Goal: Navigation & Orientation: Find specific page/section

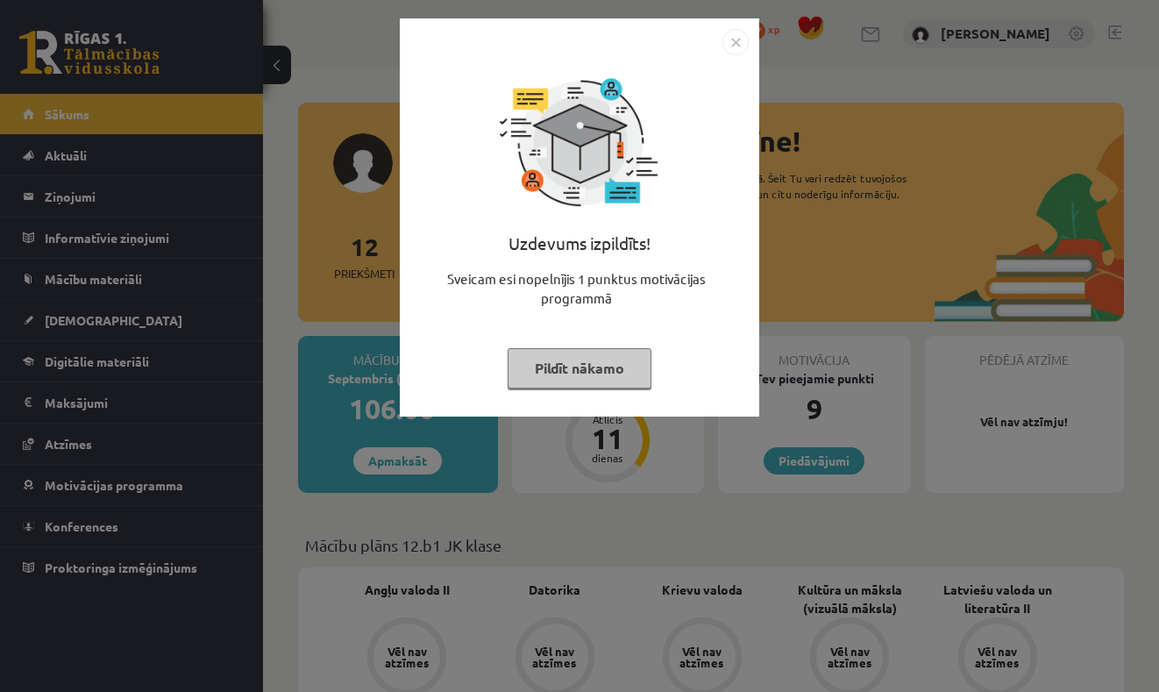
click at [610, 366] on button "Pildīt nākamo" at bounding box center [580, 368] width 144 height 40
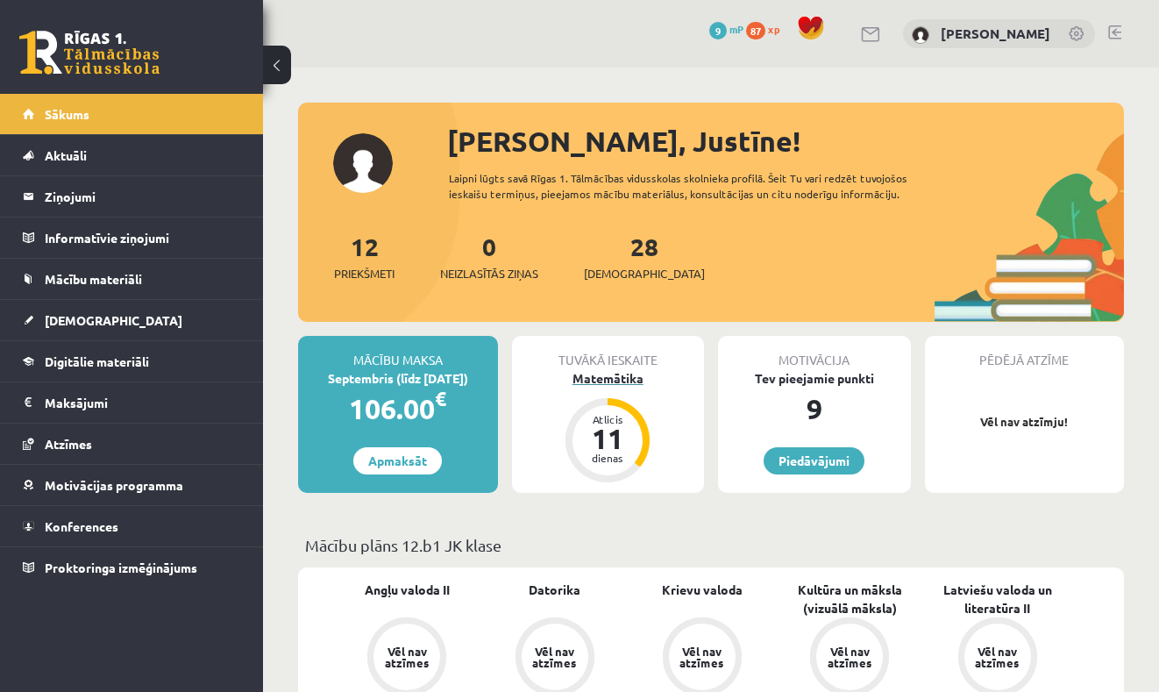
click at [613, 381] on div "Matemātika" at bounding box center [608, 378] width 193 height 18
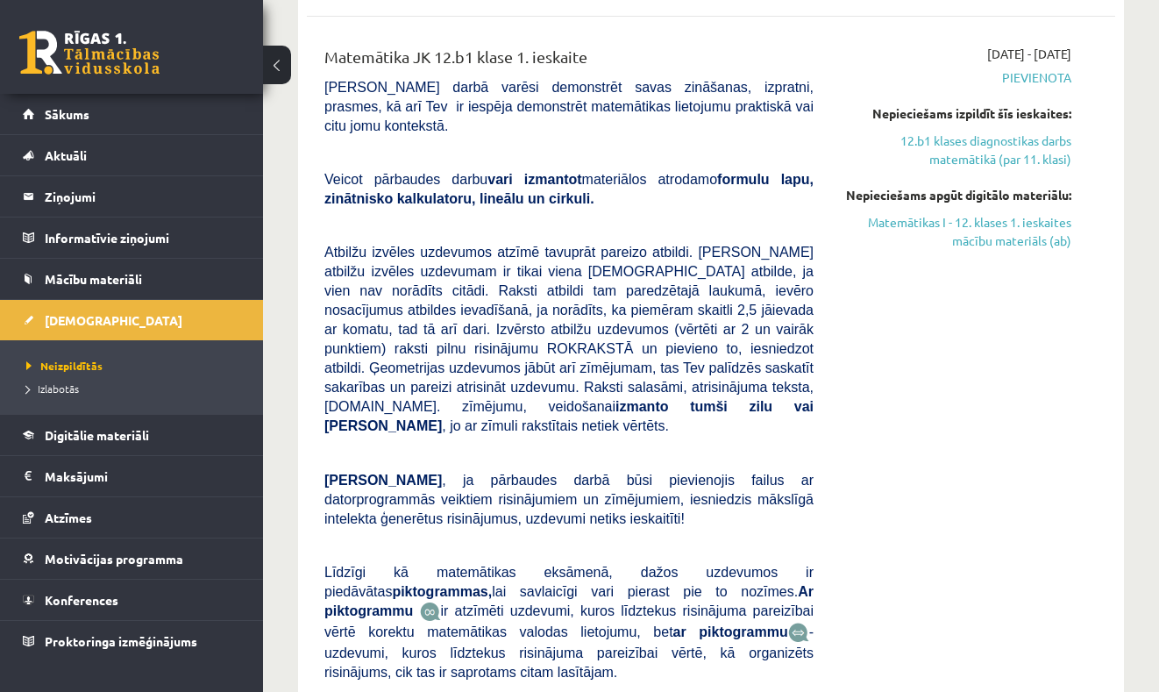
scroll to position [443, 0]
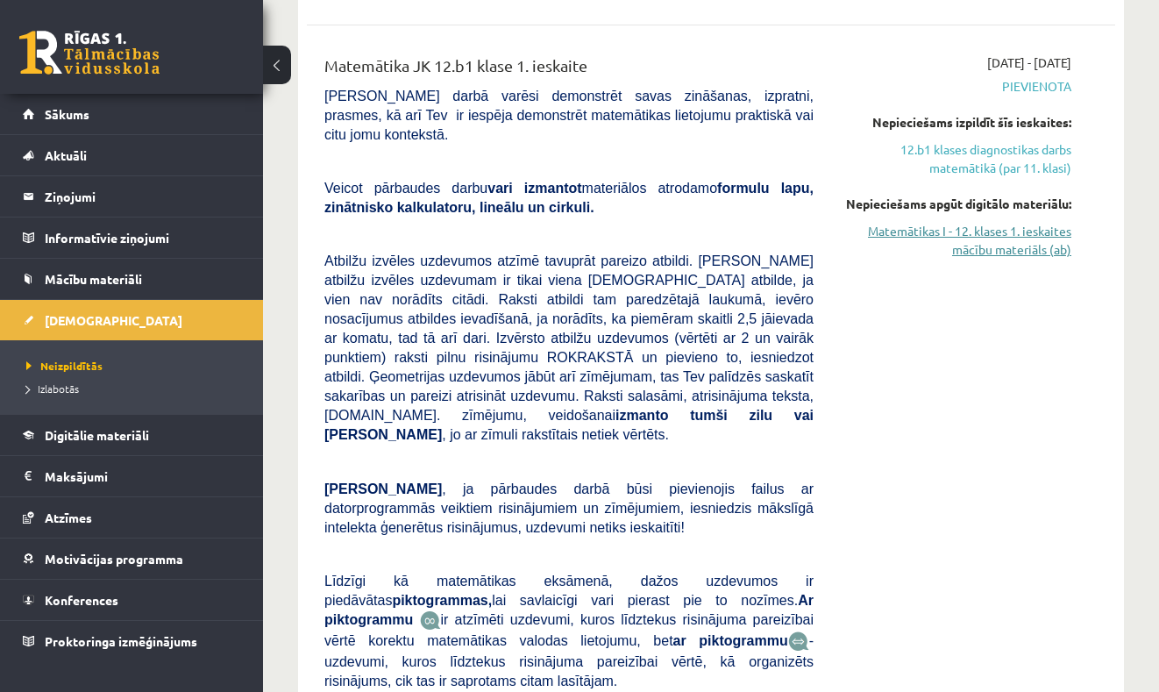
click at [1020, 242] on link "Matemātikas I - 12. klases 1. ieskaites mācību materiāls (ab)" at bounding box center [955, 240] width 231 height 37
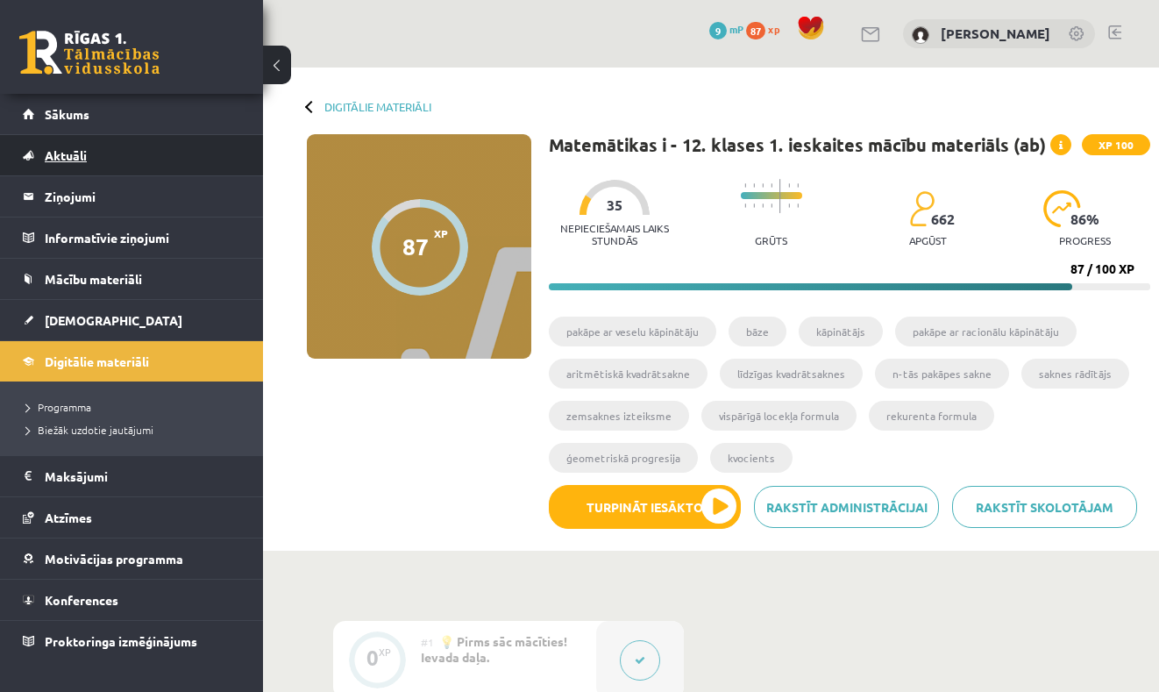
click at [142, 160] on link "Aktuāli" at bounding box center [132, 155] width 218 height 40
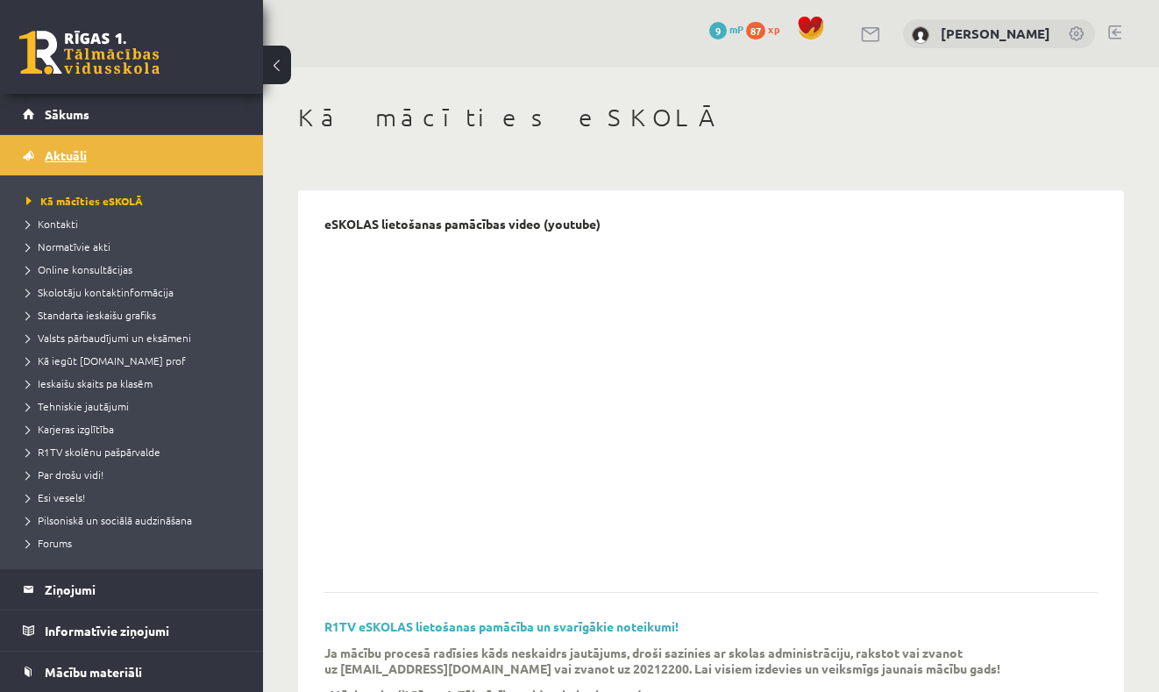
click at [53, 159] on span "Aktuāli" at bounding box center [66, 155] width 42 height 16
click at [105, 603] on legend "Ziņojumi 0" at bounding box center [143, 589] width 196 height 40
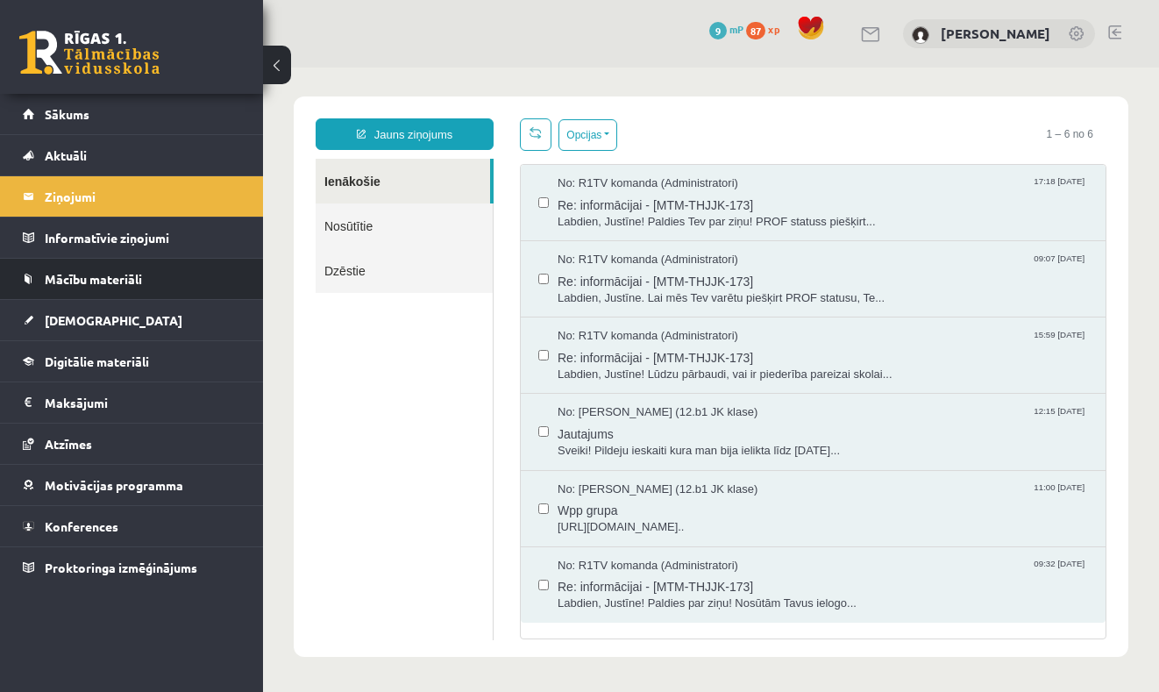
click at [151, 258] on li "Mācību materiāli Mācību materiāli Pieslēgties Uzdevumiem Literatūras saraksts D…" at bounding box center [131, 279] width 263 height 42
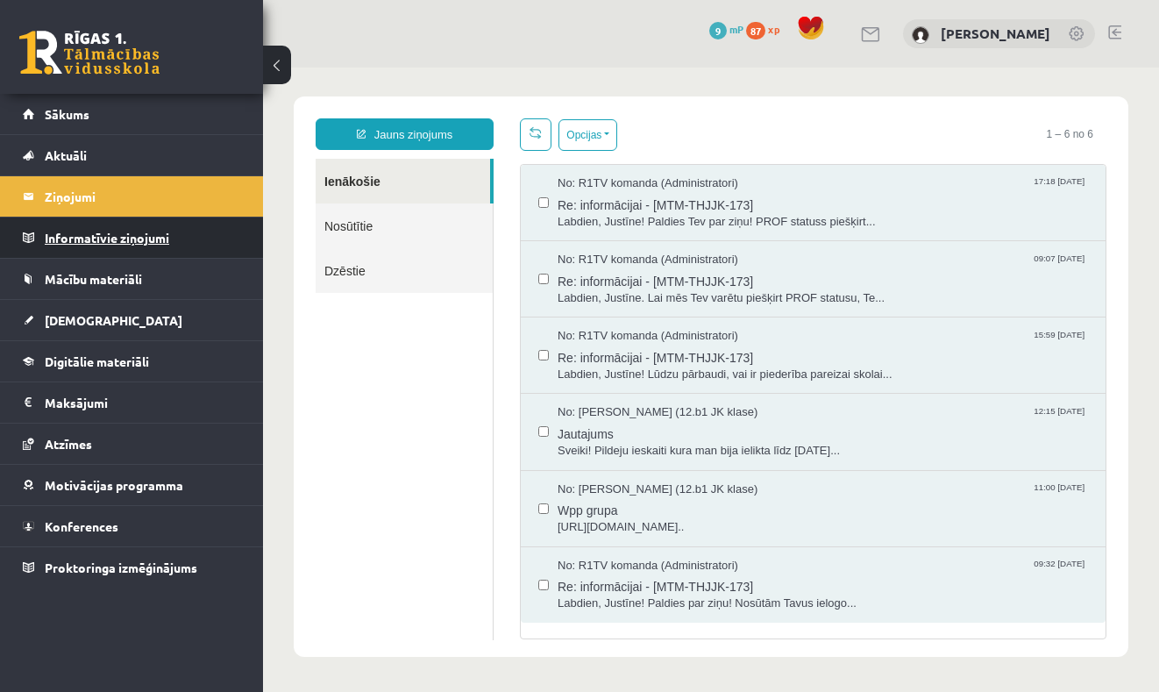
click at [148, 241] on legend "Informatīvie ziņojumi 0" at bounding box center [143, 237] width 196 height 40
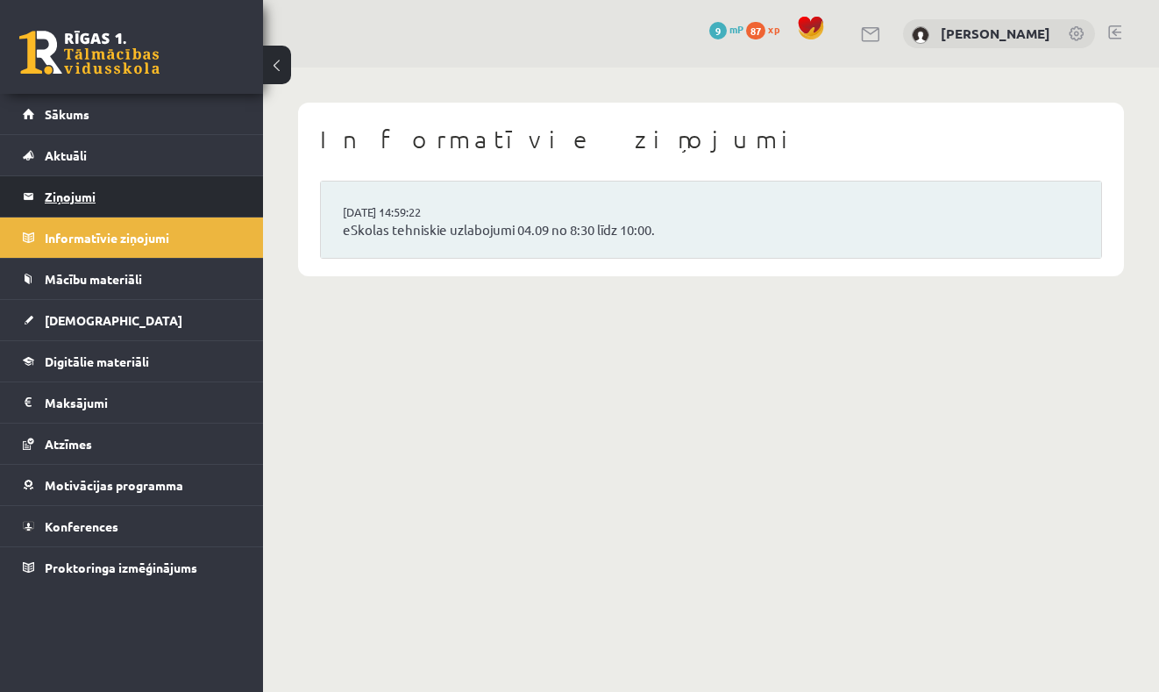
click at [98, 197] on legend "Ziņojumi 0" at bounding box center [143, 196] width 196 height 40
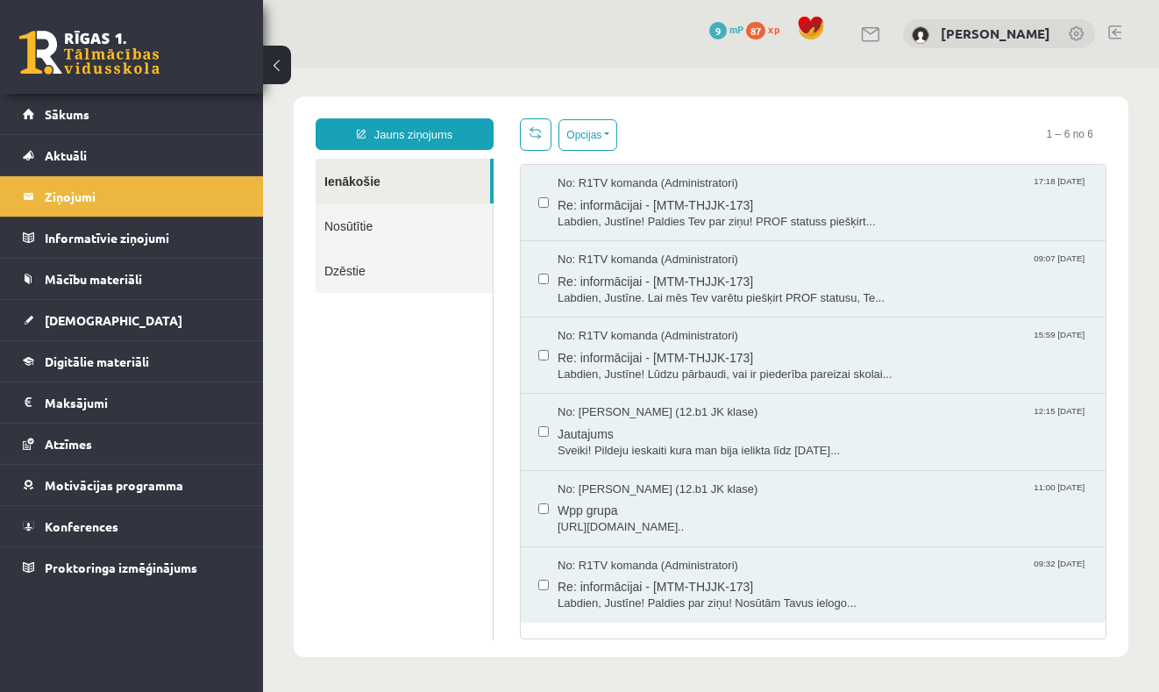
click at [360, 269] on link "Dzēstie" at bounding box center [404, 270] width 177 height 45
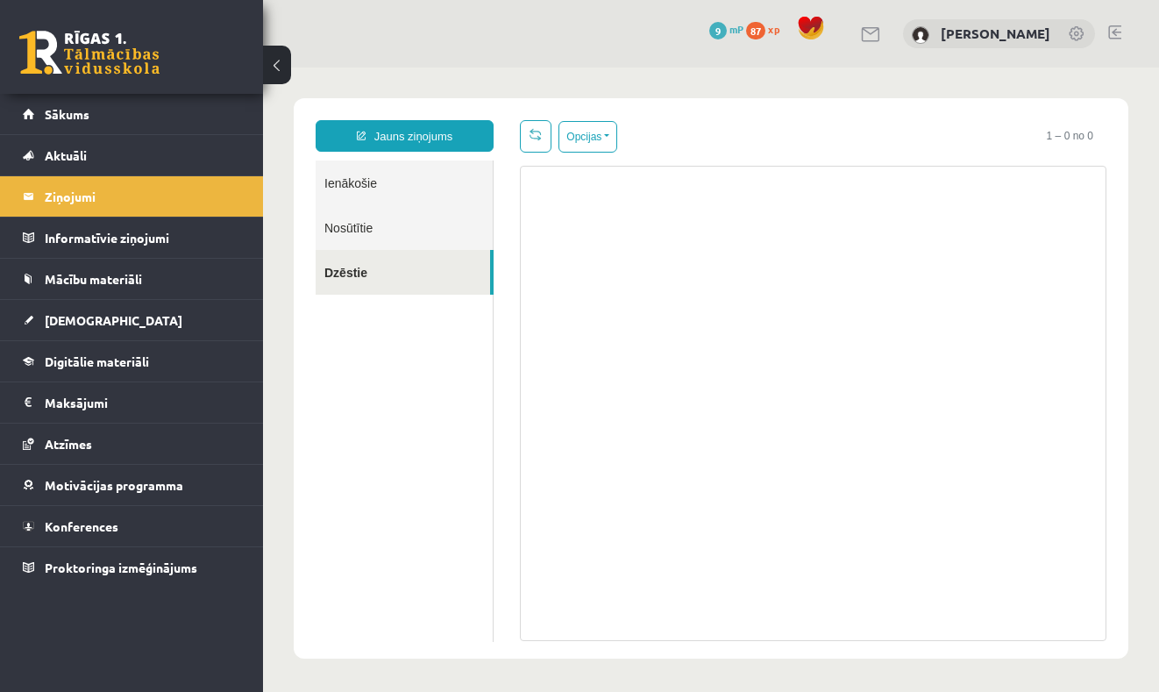
click at [383, 224] on link "Nosūtītie" at bounding box center [404, 227] width 177 height 45
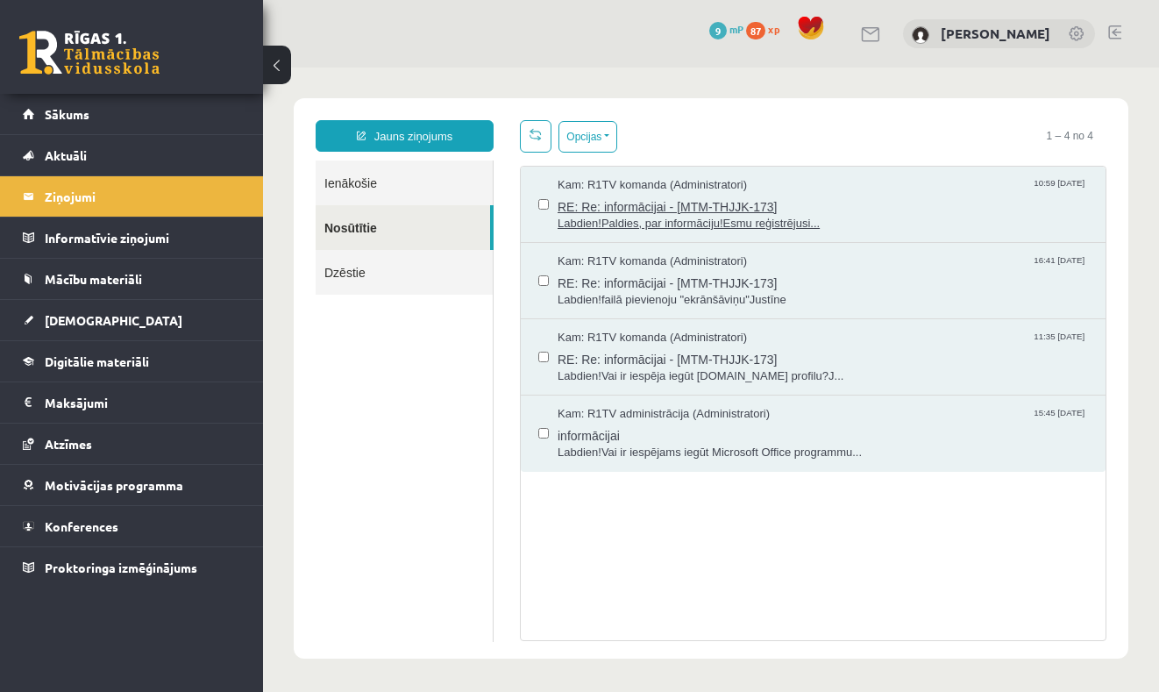
click at [643, 218] on span "Labdien!Paldies, par informāciju!Esmu reģistrējusi..." at bounding box center [823, 224] width 530 height 17
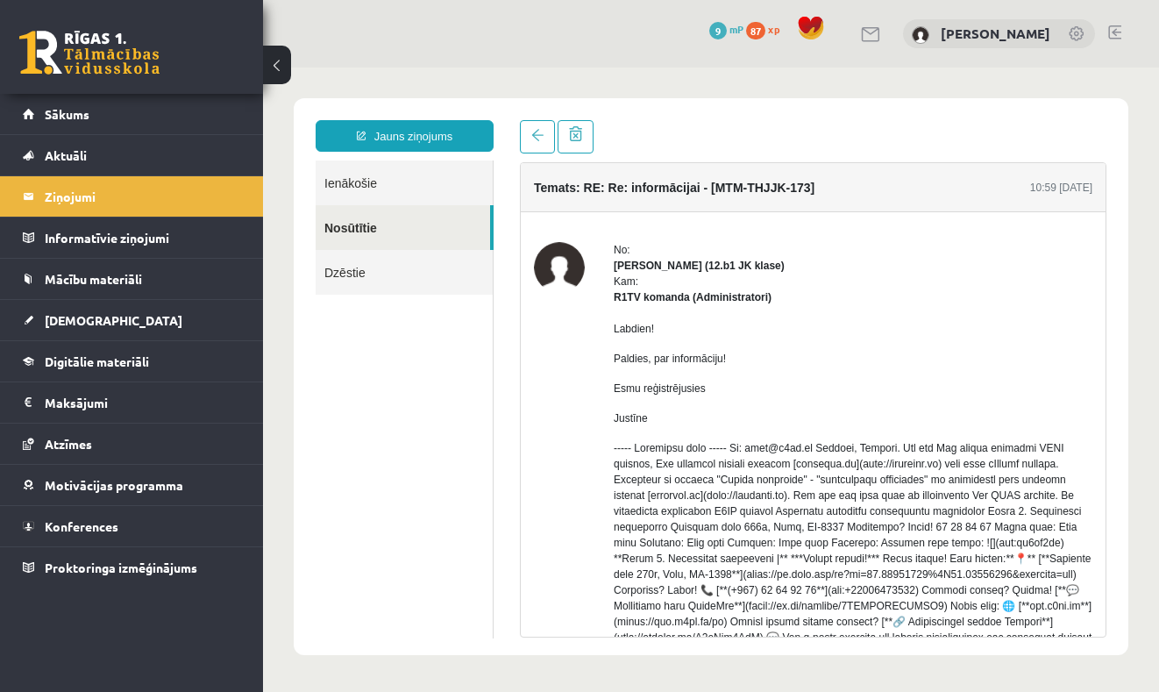
click at [397, 196] on link "Ienākošie" at bounding box center [404, 182] width 177 height 45
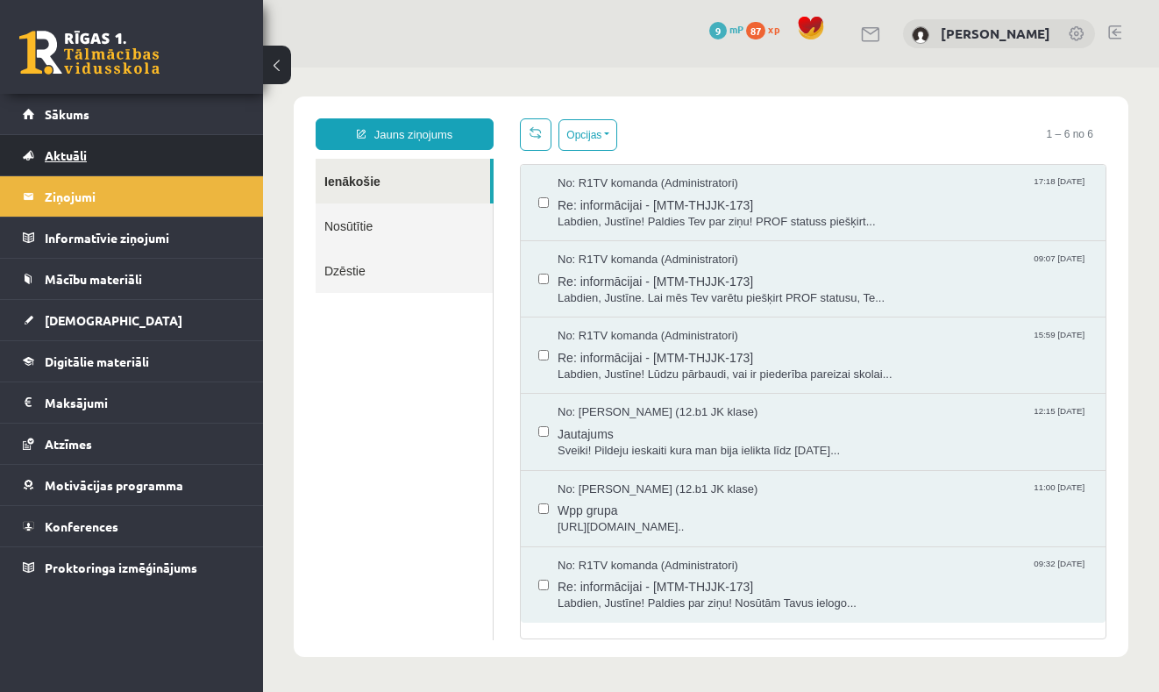
click at [75, 148] on span "Aktuāli" at bounding box center [66, 155] width 42 height 16
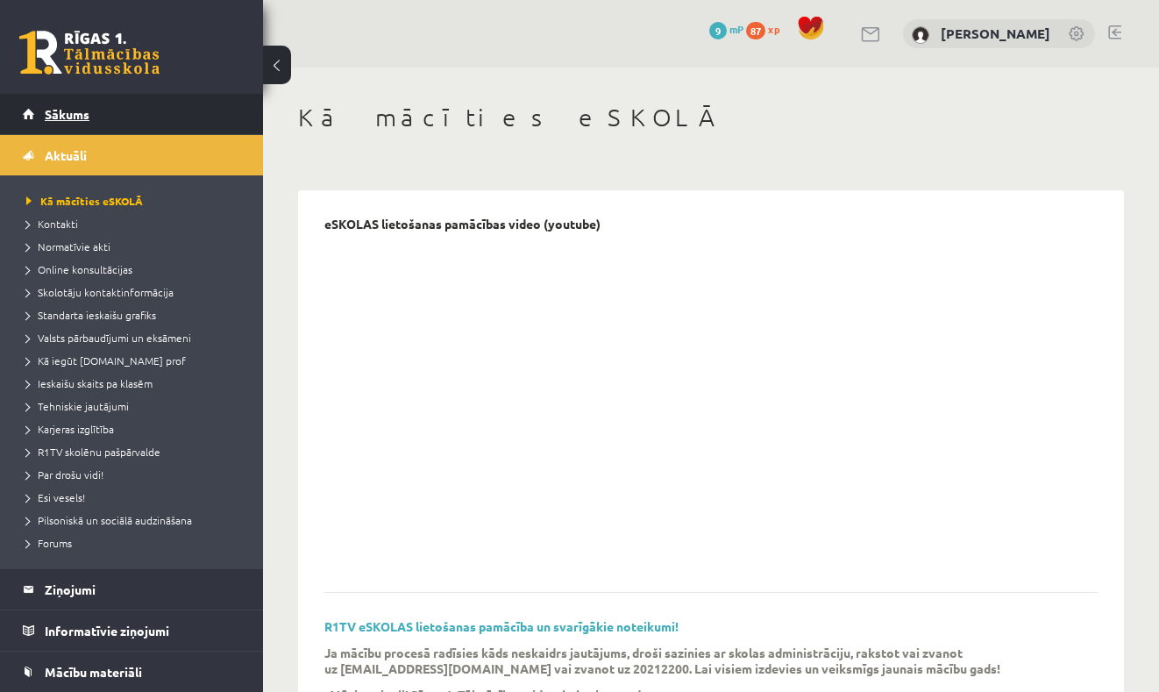
click at [72, 107] on span "Sākums" at bounding box center [67, 114] width 45 height 16
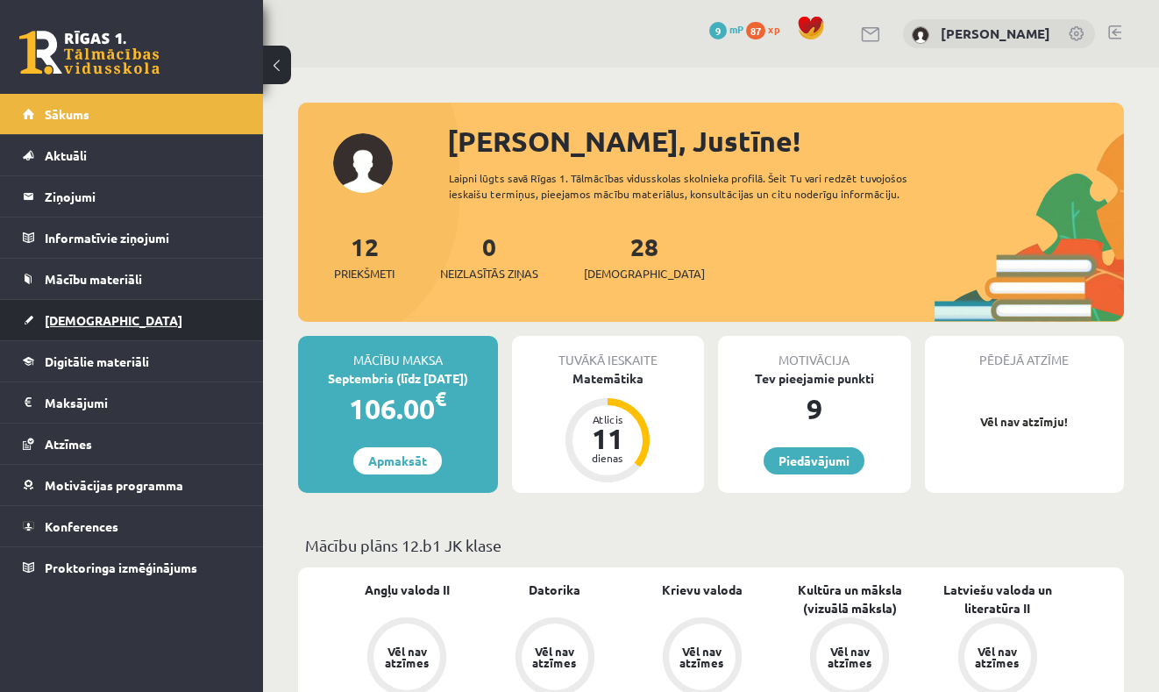
click at [185, 322] on link "[DEMOGRAPHIC_DATA]" at bounding box center [132, 320] width 218 height 40
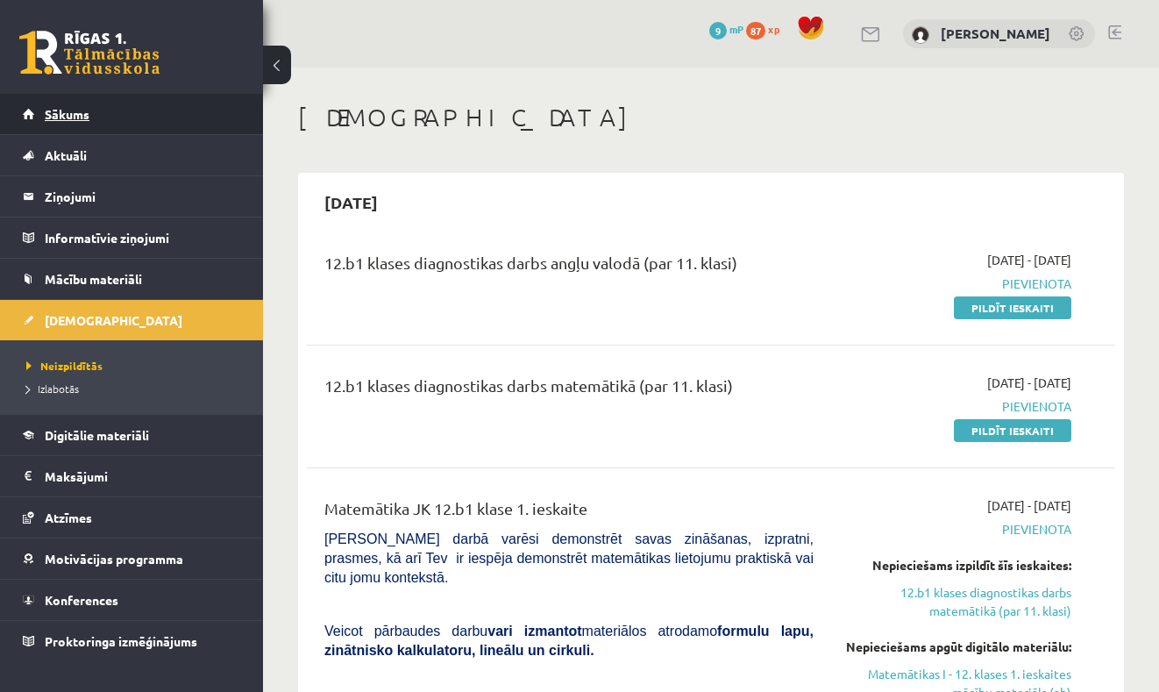
click at [84, 117] on span "Sākums" at bounding box center [67, 114] width 45 height 16
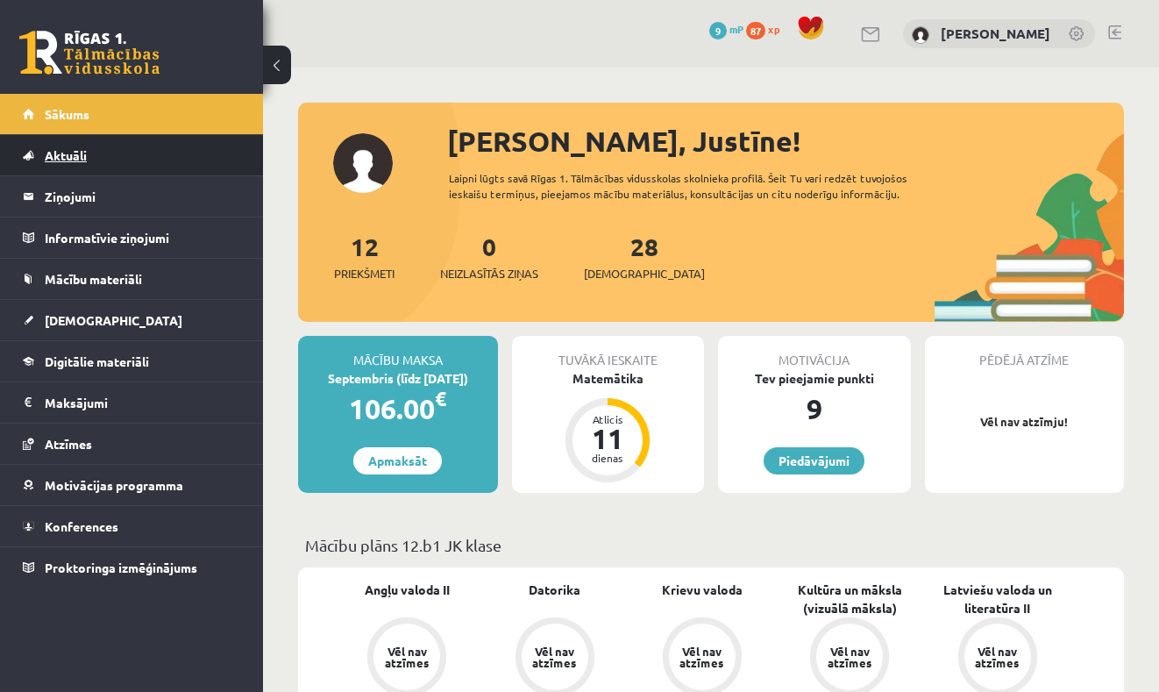
click at [91, 154] on link "Aktuāli" at bounding box center [132, 155] width 218 height 40
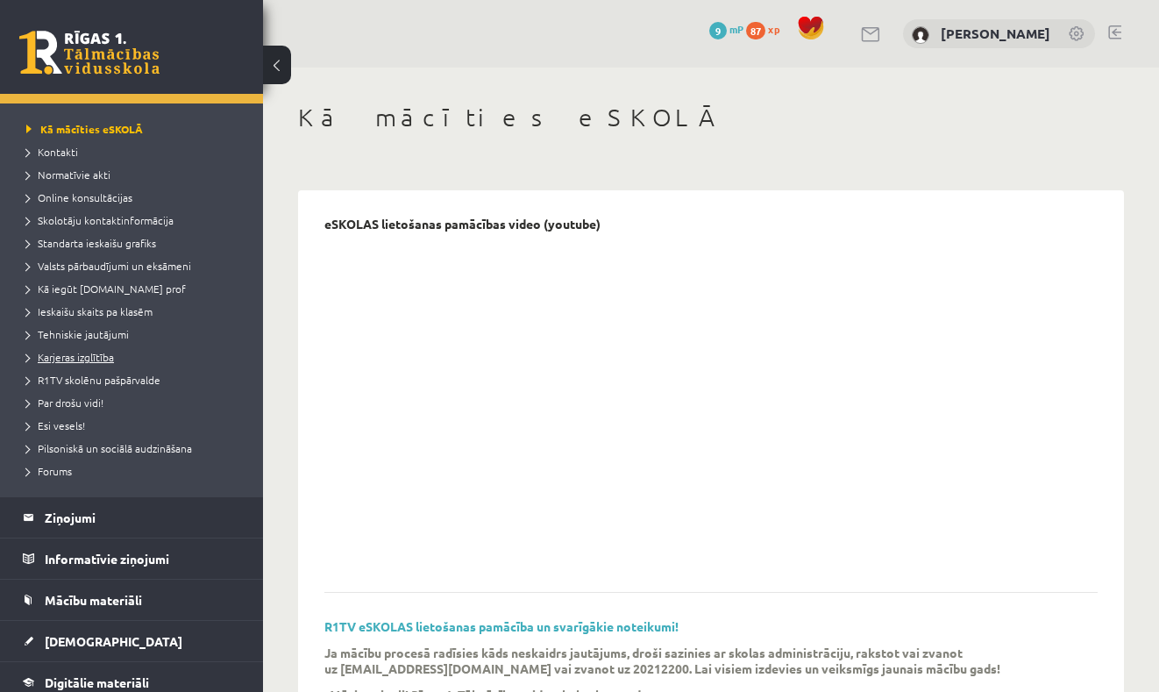
scroll to position [107, 0]
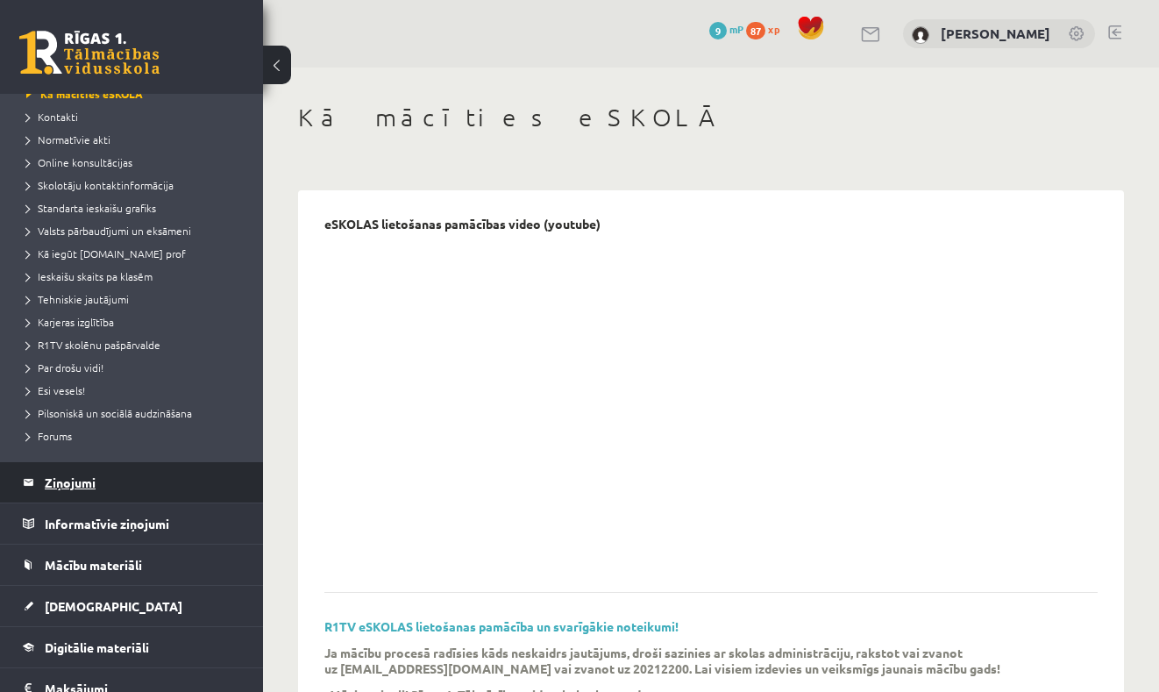
click at [57, 487] on legend "Ziņojumi 0" at bounding box center [143, 482] width 196 height 40
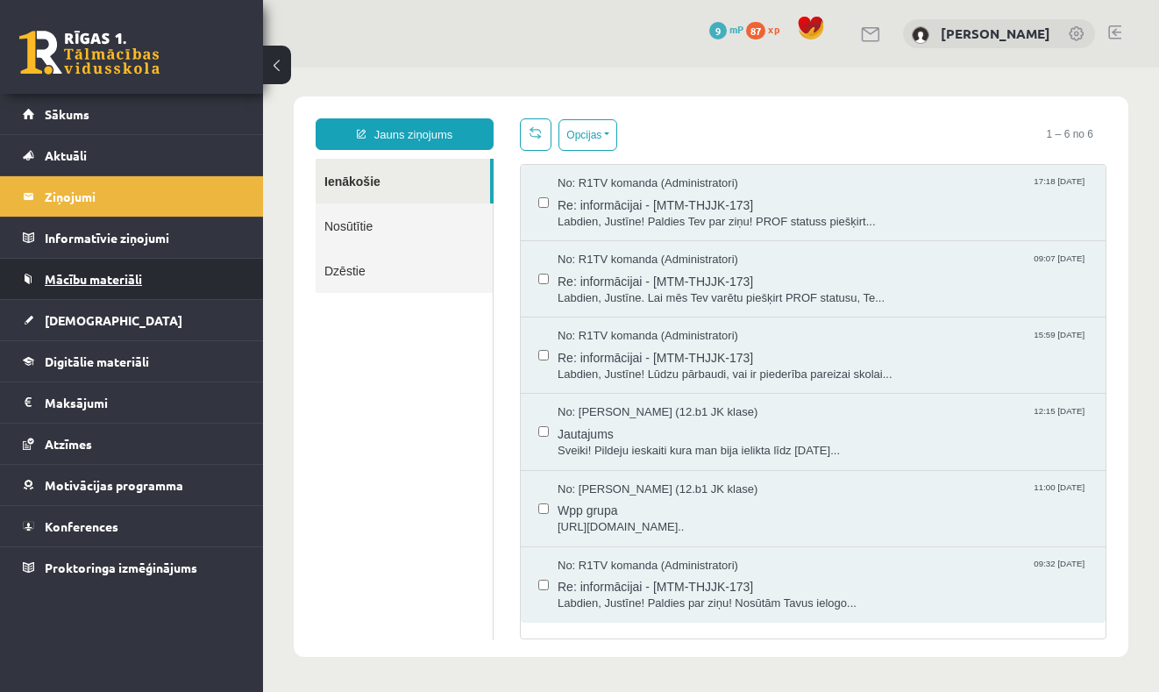
click at [106, 278] on span "Mācību materiāli" at bounding box center [93, 279] width 97 height 16
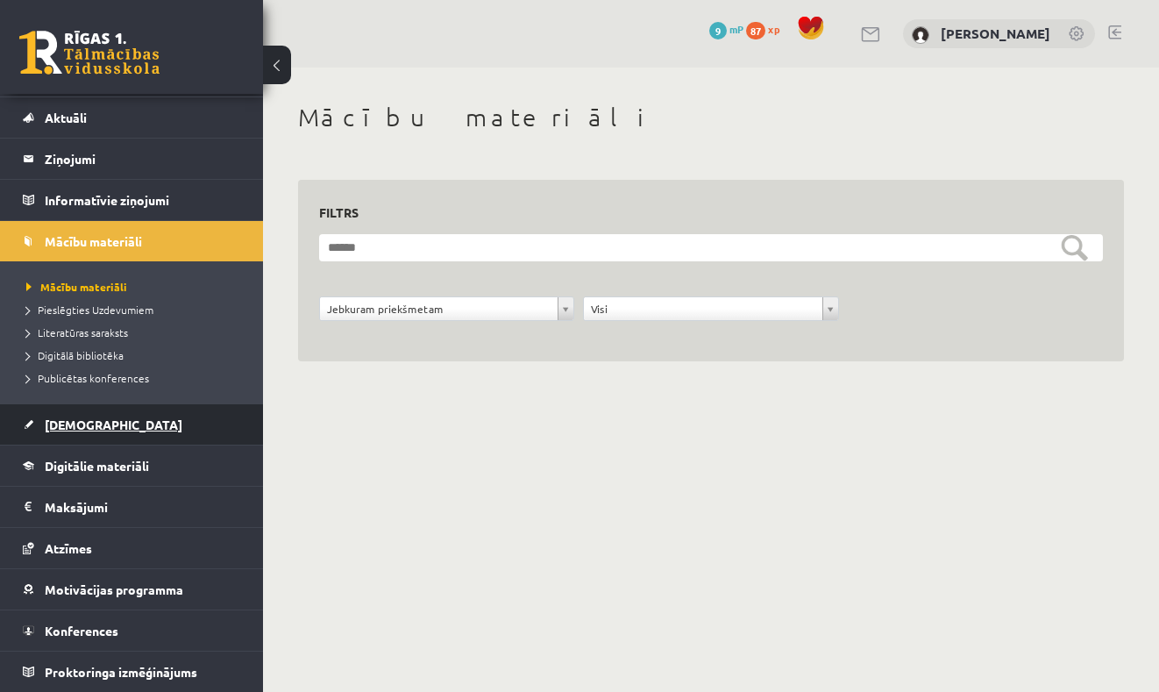
click at [77, 431] on span "[DEMOGRAPHIC_DATA]" at bounding box center [114, 424] width 138 height 16
